Goal: Task Accomplishment & Management: Complete application form

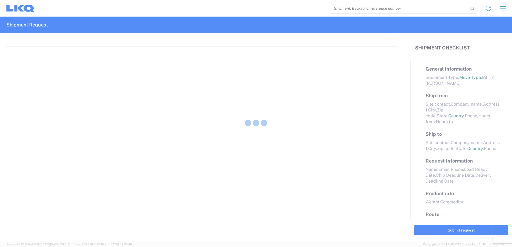
select select "FULL"
select select "LBS"
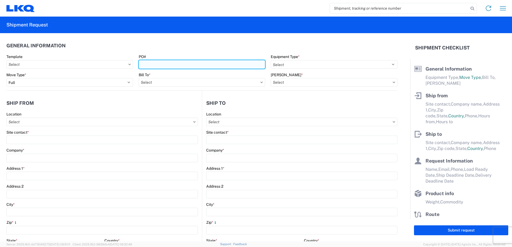
click at [214, 63] on input "PO#" at bounding box center [202, 64] width 127 height 9
click at [382, 9] on input "search" at bounding box center [399, 8] width 139 height 10
type input "57084"
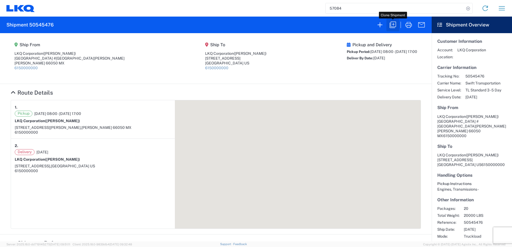
click at [396, 25] on icon "button" at bounding box center [393, 25] width 9 height 9
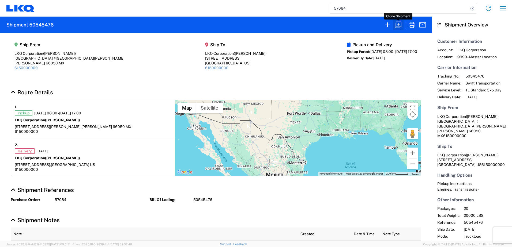
select select "FULL"
select select "US"
select select "LBS"
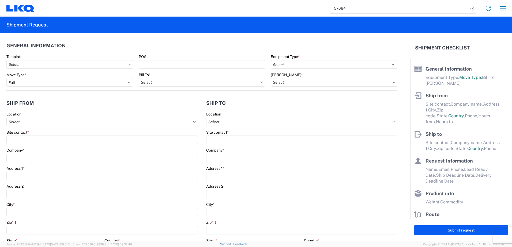
select select "STDV"
type input "Cesar"
type input "LKQ Corporation"
type input "Avenida Industrias #317 Col Parque Industrial Escobedo"
type input "Escobedo"
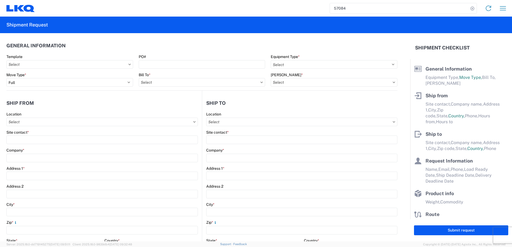
type input "66050"
type input "Mitch Bell"
type input "LKQ Corporation"
type input "1102 W Carrier Pkwy STE 100"
type input "Grand Prairie"
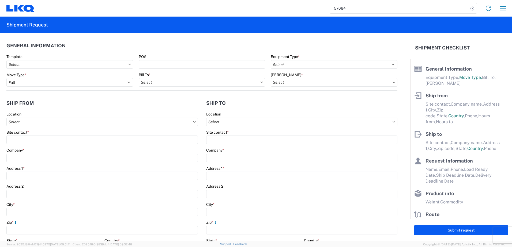
type input "75050"
type input "Cesar Salinas"
type input "cxsalinas@lkqcorp.com"
type input "82218326"
type input "2024-03-16"
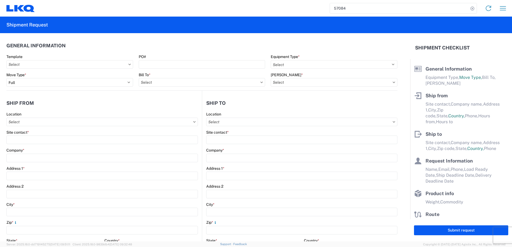
type input "2024-03-22"
type input "2024-03-20"
type textarea "SWIFT/TRANSMEX"
type input "20000"
type input "Engines, Transmissions"
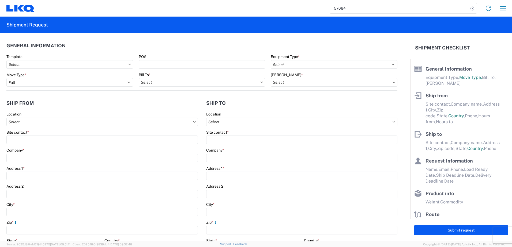
type input "20"
type input "1"
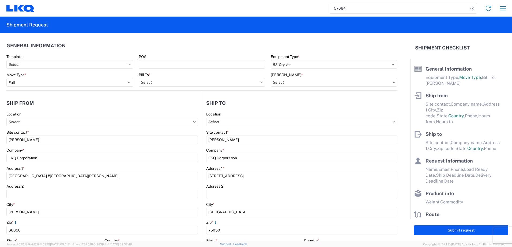
select select "MX"
select select "US"
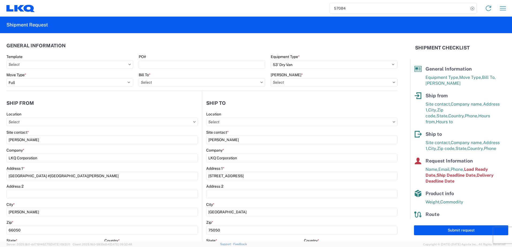
type input "1883 - Vege de Mexico S.A. de C.V"
type input "1882-3300-50180-0000 - 1882 Freight In - Parts, 1882-3300-50180-0000 - 1882 Fre…"
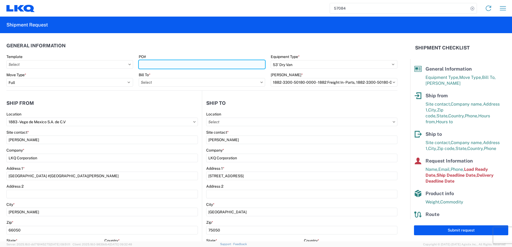
click at [157, 68] on input "PO#" at bounding box center [202, 64] width 127 height 9
type input "1882 - North American ATK Corporation"
paste input "59636"
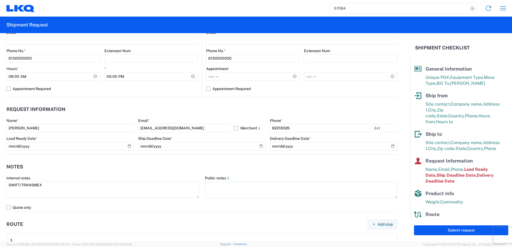
scroll to position [241, 0]
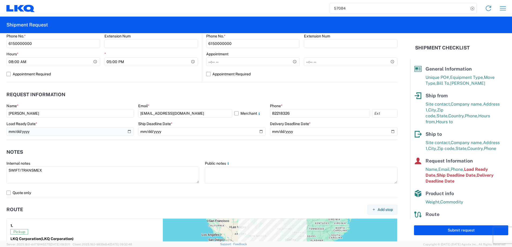
type input "59636"
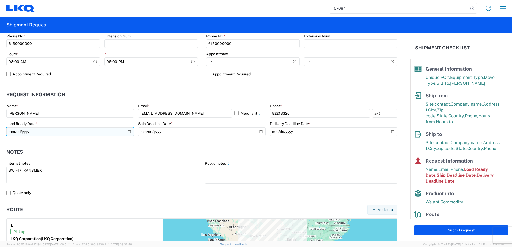
click at [127, 131] on input "2024-03-16" at bounding box center [69, 131] width 127 height 9
type input "2025-09-12"
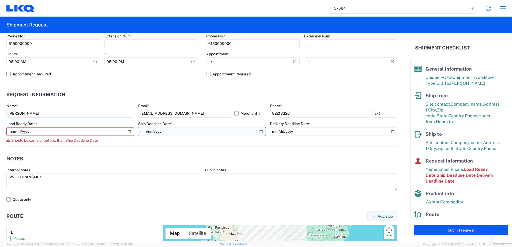
click at [260, 132] on input "2024-03-22" at bounding box center [201, 131] width 127 height 9
type input "2025-09-21"
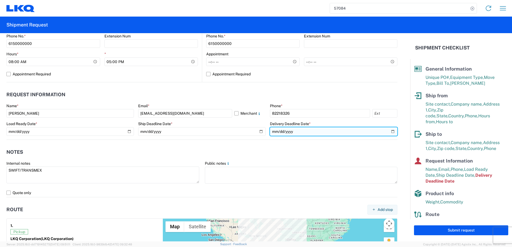
click at [392, 131] on input "2024-03-20" at bounding box center [333, 131] width 127 height 9
click at [389, 133] on input "2024-03-20" at bounding box center [333, 131] width 127 height 9
type input "2025-09-21"
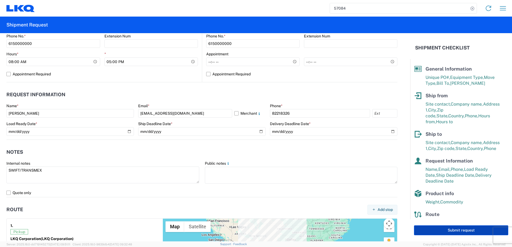
click at [432, 227] on button "Submit request" at bounding box center [461, 231] width 94 height 10
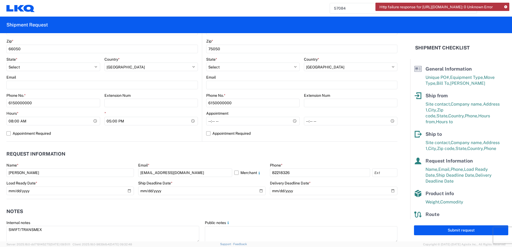
scroll to position [187, 0]
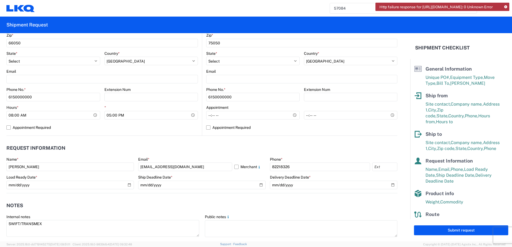
click at [443, 236] on div "Submit request" at bounding box center [461, 231] width 102 height 22
click at [441, 230] on button "Submit request" at bounding box center [461, 231] width 94 height 10
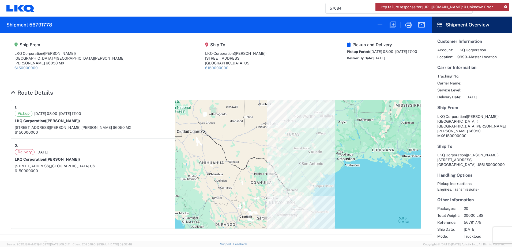
click at [44, 24] on h2 "Shipment 56791778" at bounding box center [29, 25] width 46 height 6
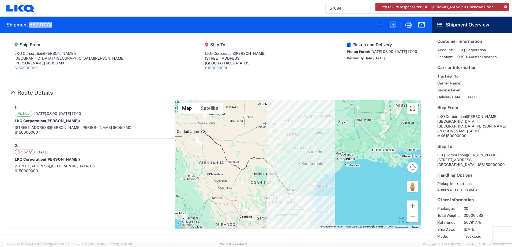
click at [44, 24] on h2 "Shipment 56791778" at bounding box center [29, 25] width 46 height 6
copy h2 "56791778"
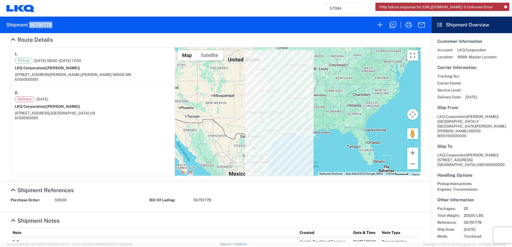
scroll to position [54, 0]
click at [506, 6] on icon at bounding box center [505, 7] width 3 height 3
